Goal: Information Seeking & Learning: Learn about a topic

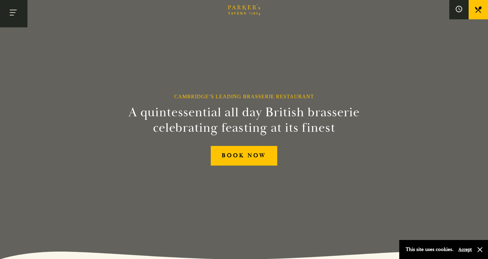
click at [4, 20] on button "Toggle navigation" at bounding box center [13, 13] width 27 height 27
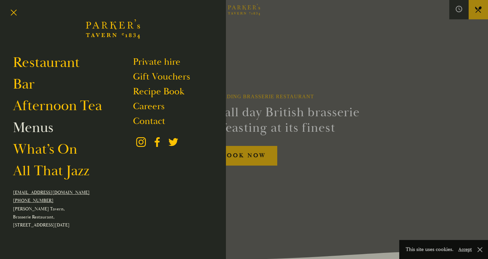
click at [42, 127] on link "Menus" at bounding box center [33, 128] width 40 height 18
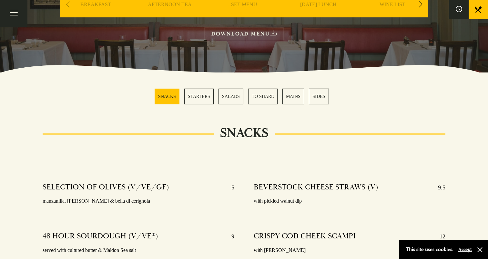
scroll to position [35, 0]
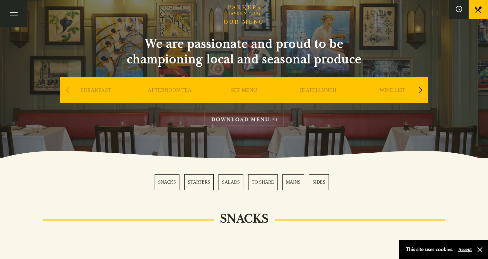
click at [424, 89] on div "Next slide" at bounding box center [420, 90] width 9 height 14
click at [423, 89] on div "Next slide" at bounding box center [420, 90] width 9 height 14
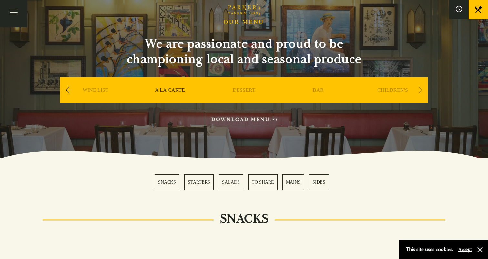
click at [423, 89] on div "Next slide" at bounding box center [420, 90] width 9 height 14
click at [64, 89] on div "Previous slide" at bounding box center [67, 90] width 9 height 14
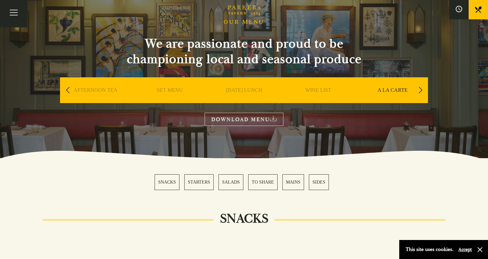
click at [64, 89] on div "Previous slide" at bounding box center [67, 90] width 9 height 14
click at [246, 86] on div "SET MENU" at bounding box center [243, 99] width 71 height 45
click at [246, 89] on link "SET MENU" at bounding box center [244, 100] width 26 height 26
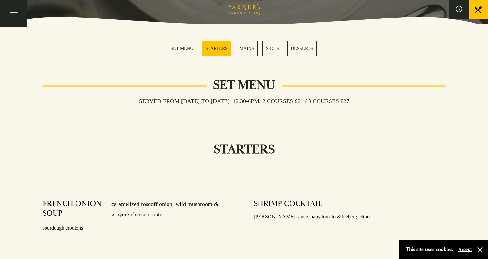
scroll to position [169, 0]
drag, startPoint x: 200, startPoint y: 102, endPoint x: 362, endPoint y: 100, distance: 162.2
click at [355, 100] on h3 "Served from Monday to Saturday, 12:30-6pm. 2 COURSES £21 / 3 COURSES £27" at bounding box center [244, 100] width 223 height 7
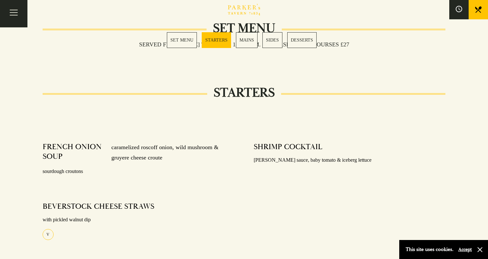
scroll to position [255, 0]
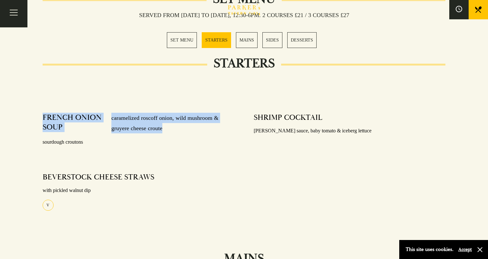
drag, startPoint x: 41, startPoint y: 119, endPoint x: 177, endPoint y: 132, distance: 136.3
click at [177, 132] on div "FRENCH ONION SOUP caramelized roscoff onion, wild mushroom & gruyere cheese cro…" at bounding box center [138, 167] width 211 height 119
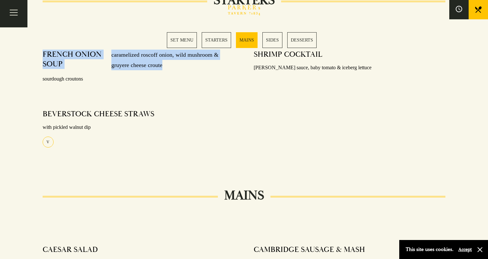
scroll to position [319, 0]
drag, startPoint x: 44, startPoint y: 111, endPoint x: 107, endPoint y: 143, distance: 70.7
click at [107, 143] on div "BEVERSTOCK CHEESE STRAWS with pickled walnut dip V" at bounding box center [139, 125] width 192 height 43
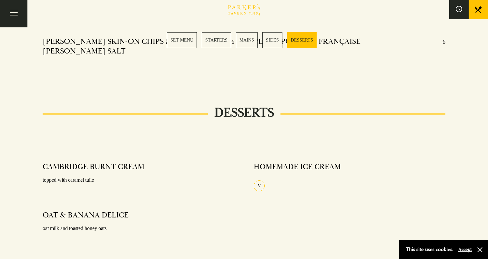
scroll to position [748, 0]
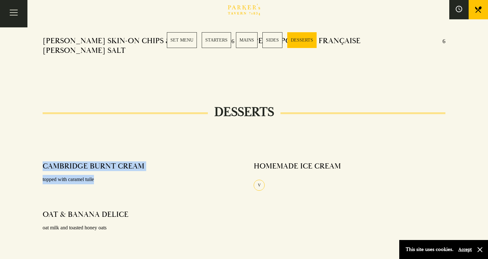
drag, startPoint x: 40, startPoint y: 148, endPoint x: 116, endPoint y: 162, distance: 77.4
click at [116, 162] on div "CAMBRIDGE BURNT CREAM topped with caramel tuile OAT & BANANA DELICE oat milk an…" at bounding box center [138, 205] width 211 height 97
click at [116, 175] on p "topped with caramel tuile" at bounding box center [139, 179] width 192 height 9
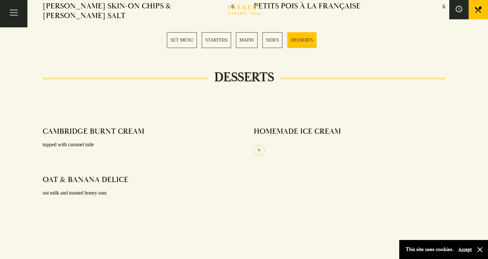
scroll to position [784, 0]
